Goal: Obtain resource: Obtain resource

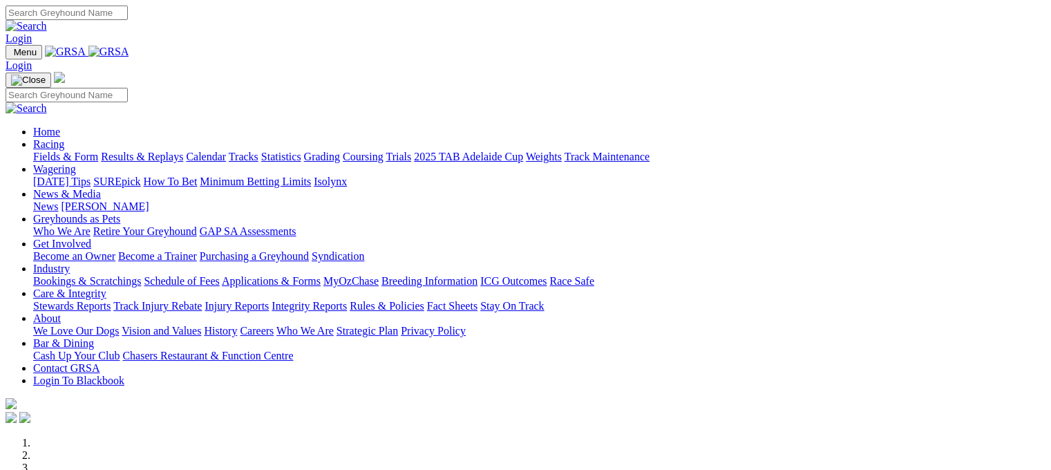
click at [71, 151] on link "Fields & Form" at bounding box center [65, 157] width 65 height 12
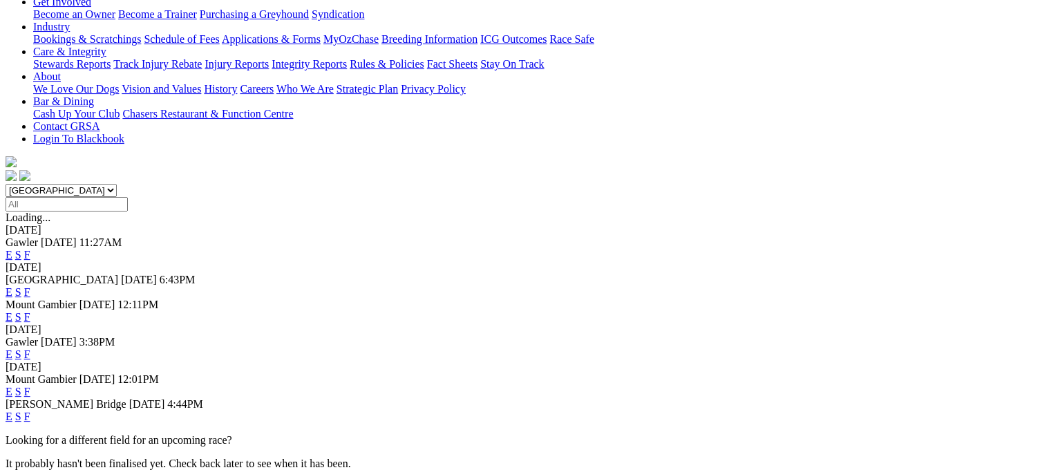
scroll to position [332, 0]
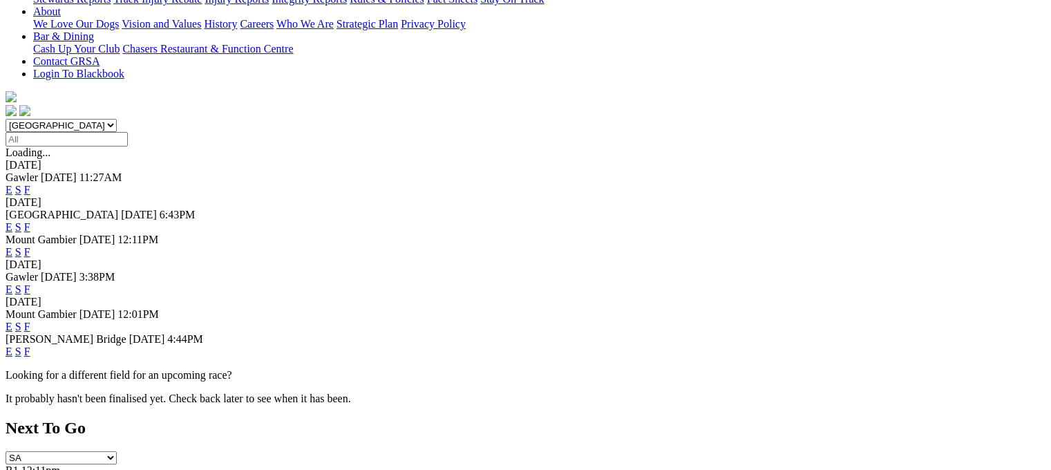
click at [30, 345] on link "F" at bounding box center [27, 351] width 6 height 12
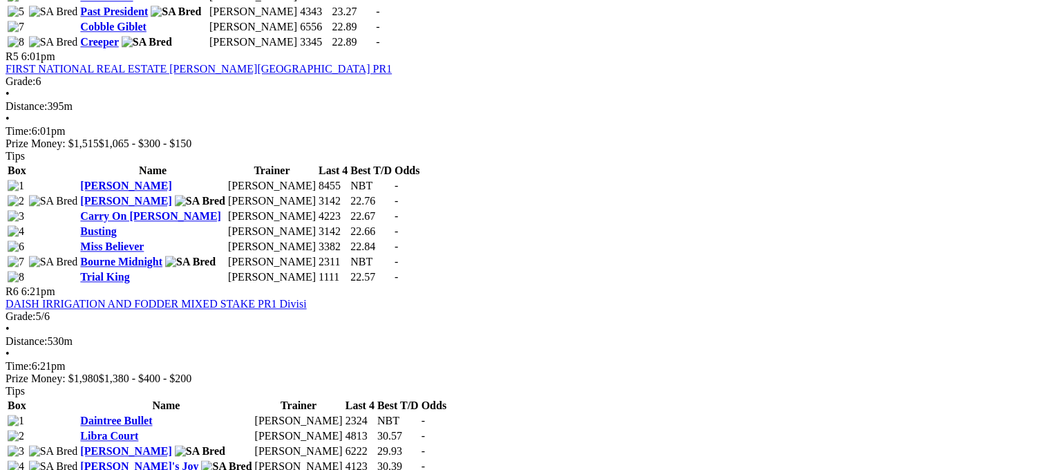
scroll to position [1584, 0]
